Goal: Transaction & Acquisition: Purchase product/service

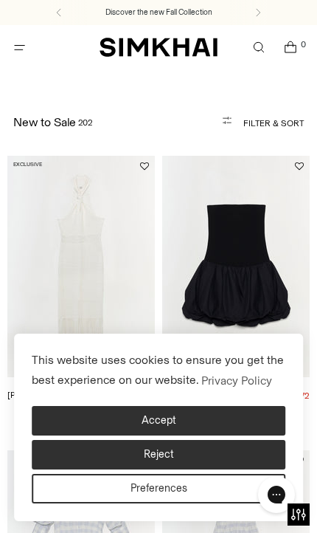
click at [209, 415] on button "Accept" at bounding box center [159, 421] width 254 height 30
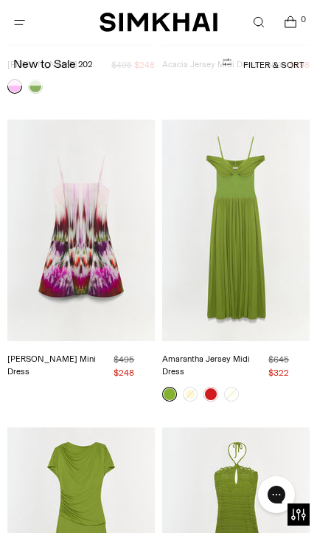
scroll to position [17994, 0]
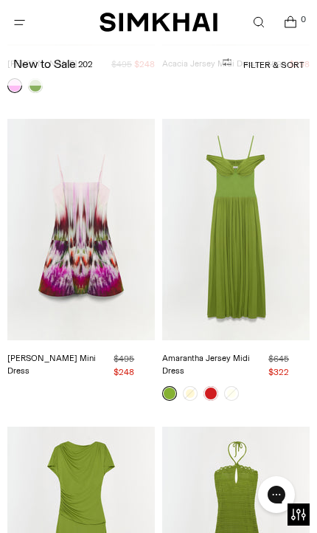
click at [78, 426] on img "Shanelle Jersey Midi Dress" at bounding box center [81, 536] width 148 height 221
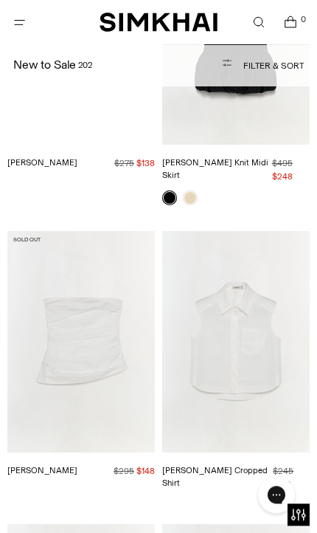
scroll to position [25227, 0]
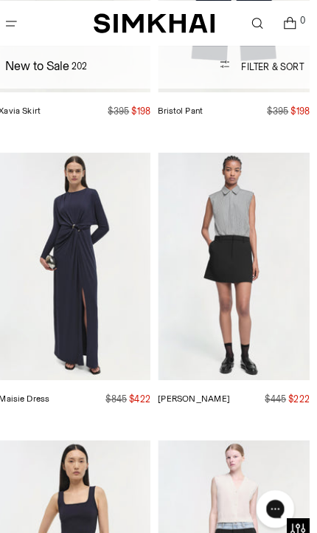
scroll to position [26174, 0]
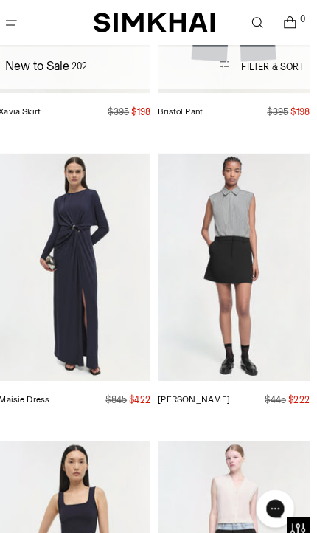
click at [19, 24] on button "Open menu modal" at bounding box center [19, 22] width 30 height 30
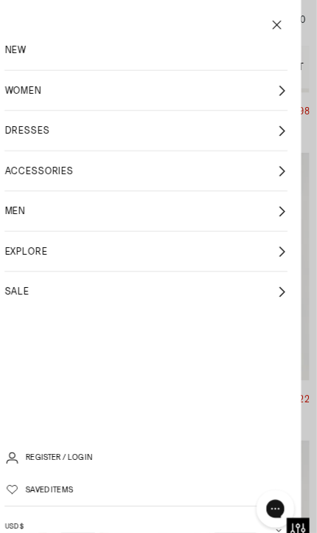
scroll to position [0, 0]
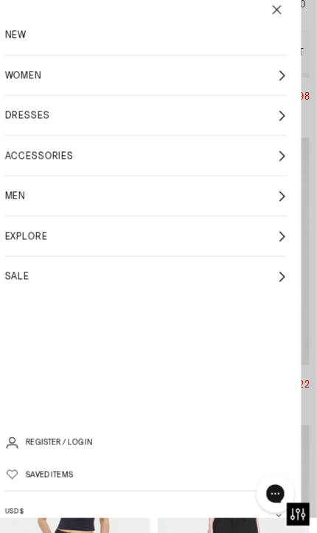
click at [277, 83] on icon at bounding box center [282, 88] width 11 height 11
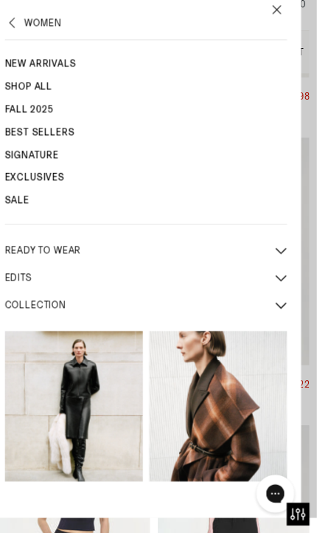
click at [53, 66] on link "New Arrivals" at bounding box center [150, 77] width 275 height 22
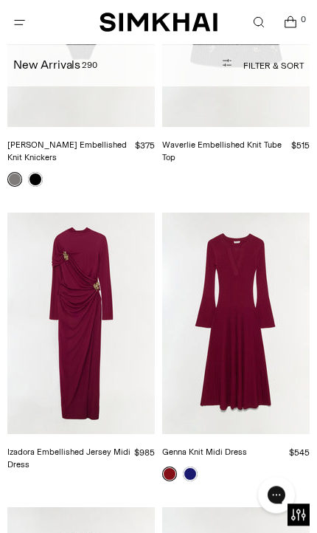
scroll to position [10105, 0]
click at [242, 262] on img "Genna Knit Midi Dress" at bounding box center [236, 322] width 148 height 221
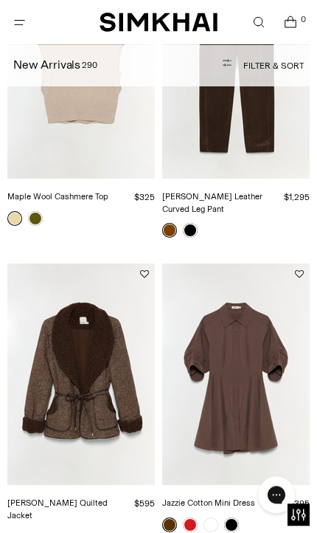
scroll to position [18140, 0]
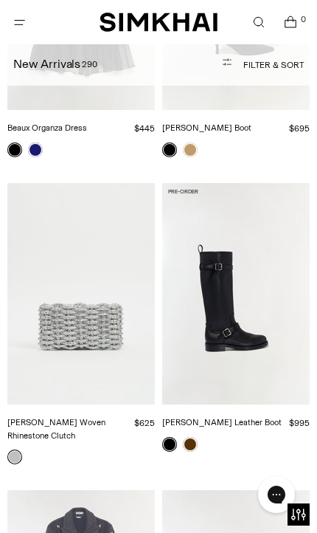
click at [24, 30] on span "Open menu modal" at bounding box center [19, 22] width 24 height 24
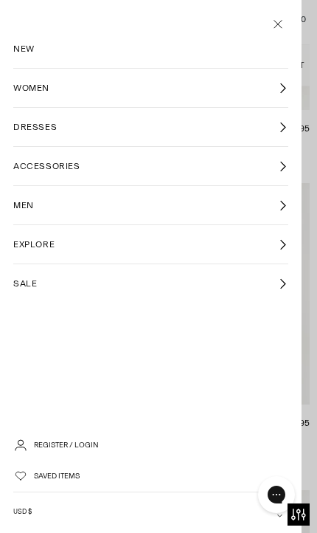
click at [283, 173] on link "ACCESSORIES" at bounding box center [150, 166] width 275 height 38
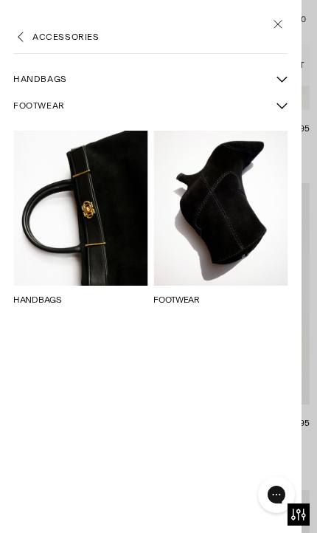
click at [200, 294] on link "FOOTWEAR" at bounding box center [176, 299] width 46 height 10
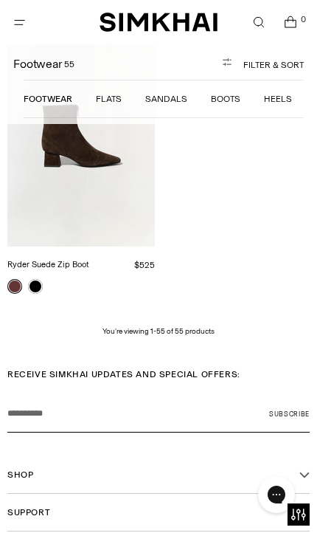
scroll to position [8240, 0]
